Goal: Transaction & Acquisition: Purchase product/service

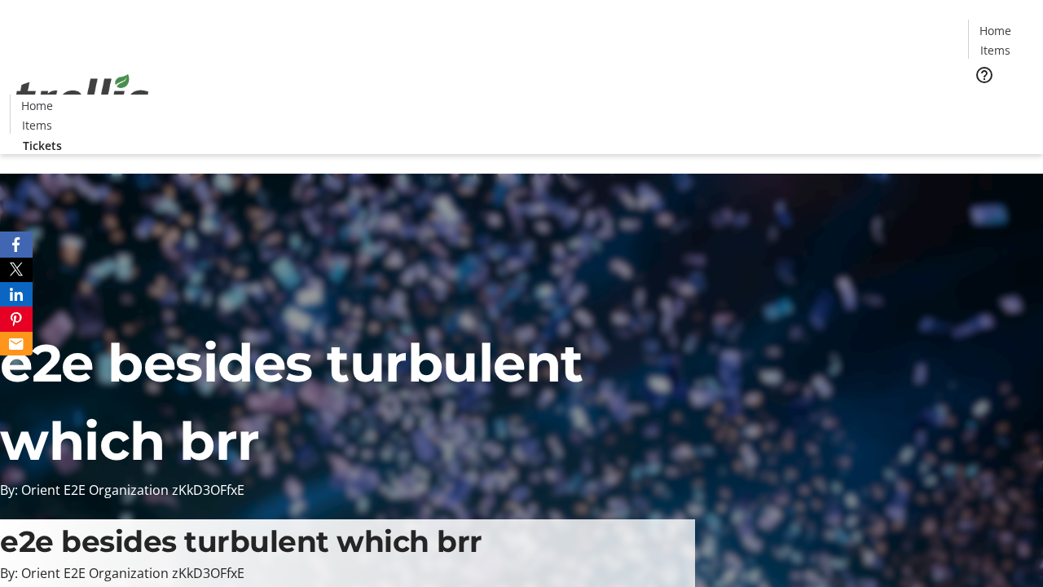
click at [981, 95] on span "Tickets" at bounding box center [1000, 103] width 39 height 17
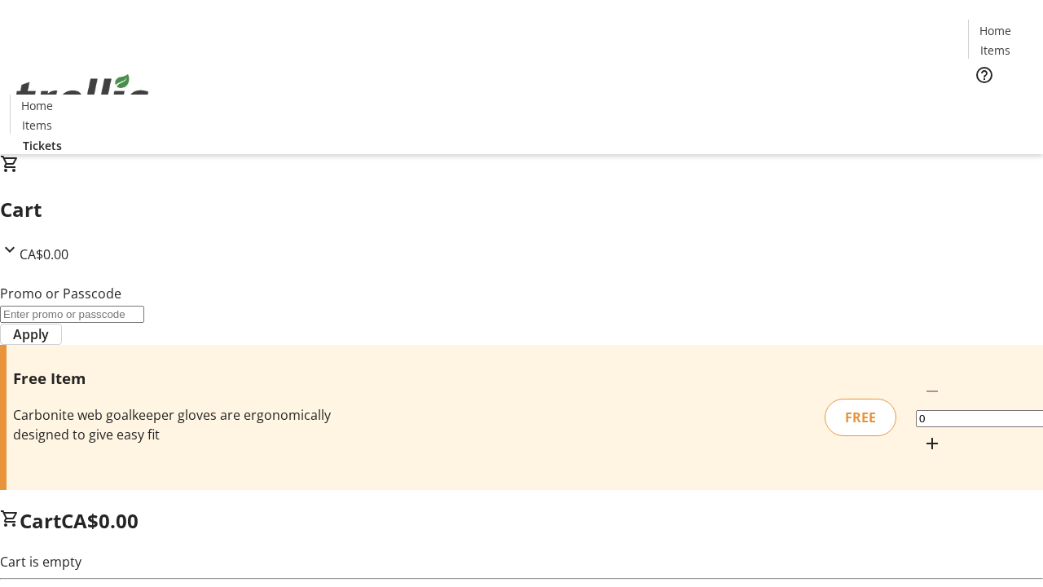
click at [923, 434] on mat-icon "Increment by one" at bounding box center [933, 444] width 20 height 20
type input "1"
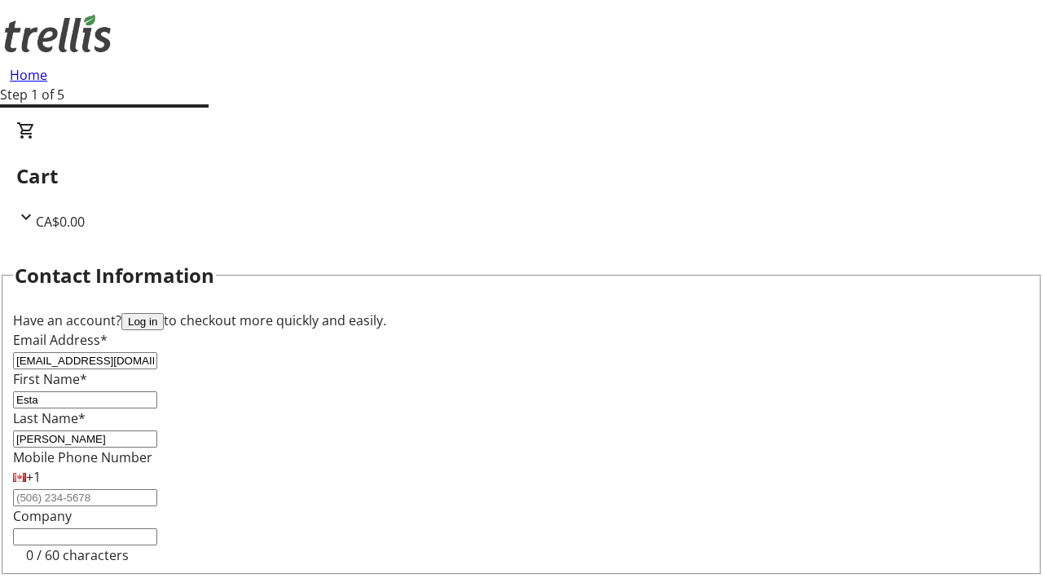
type input "[PERSON_NAME]"
